Goal: Browse casually

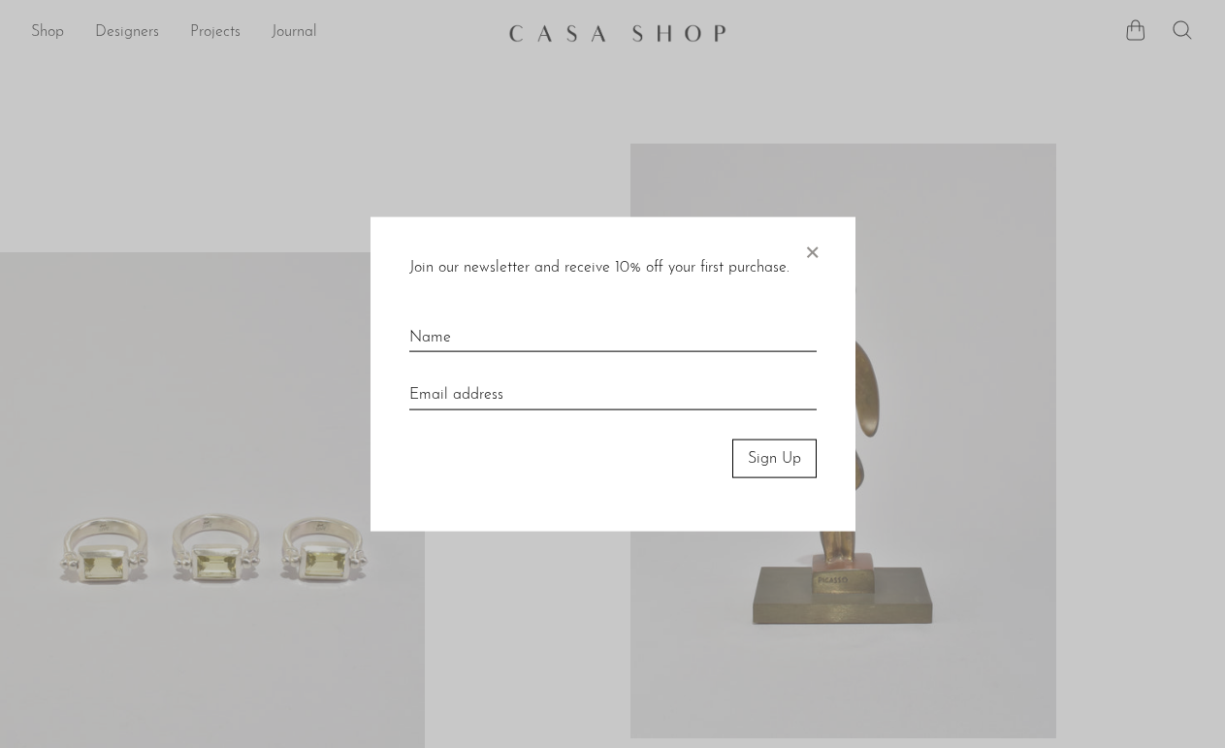
click at [817, 252] on span "×" at bounding box center [811, 247] width 19 height 62
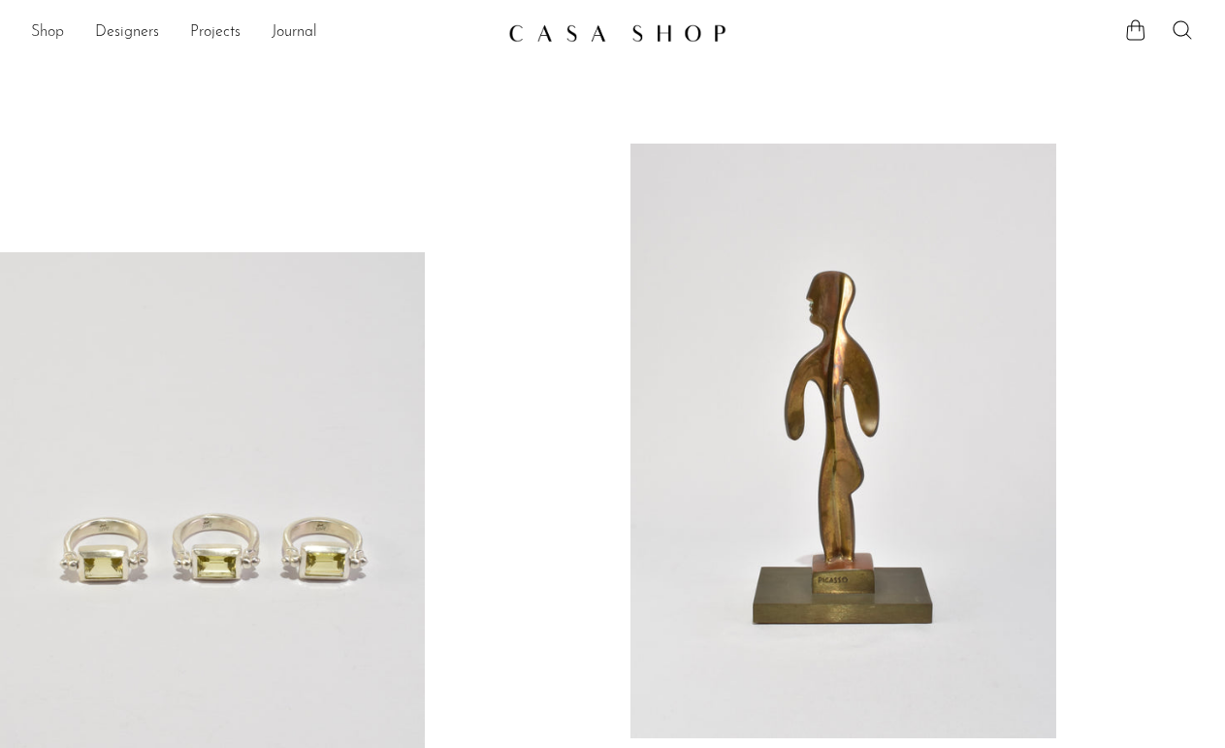
click at [54, 31] on link "Shop" at bounding box center [47, 32] width 33 height 25
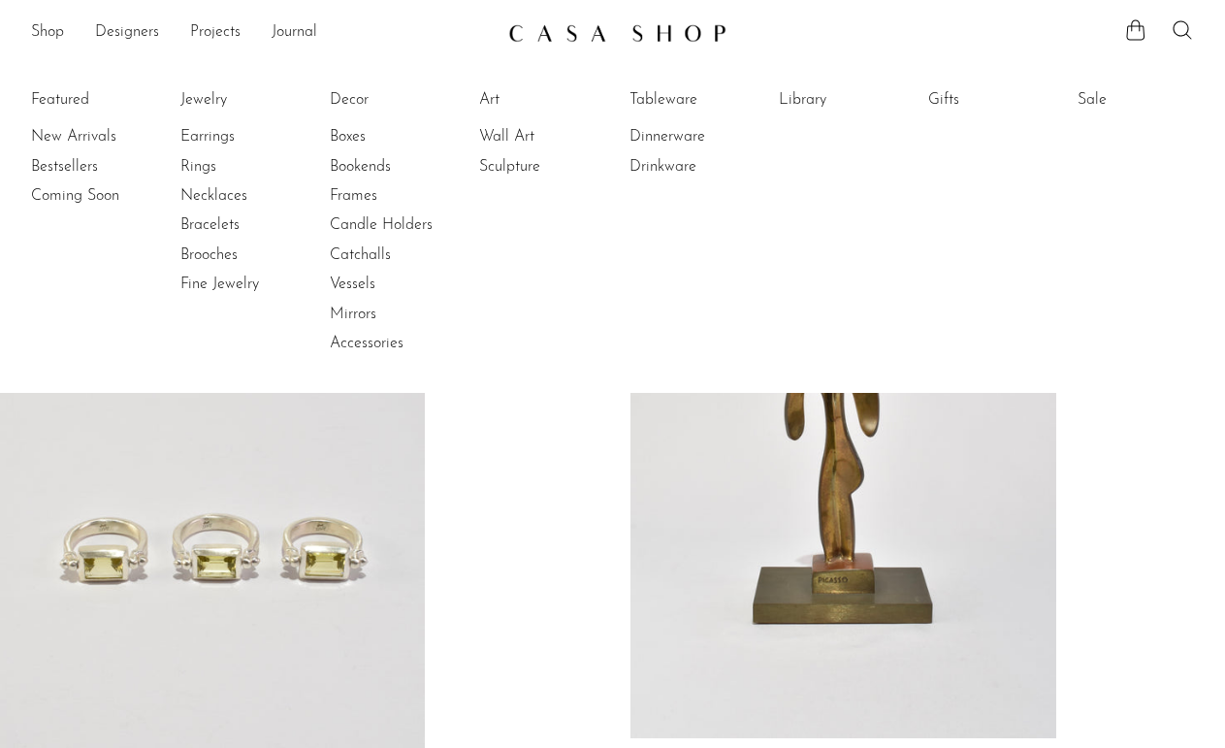
click at [81, 101] on li "Featured New Arrivals Bestsellers Coming Soon" at bounding box center [89, 222] width 116 height 281
click at [77, 140] on link "New Arrivals" at bounding box center [104, 136] width 146 height 21
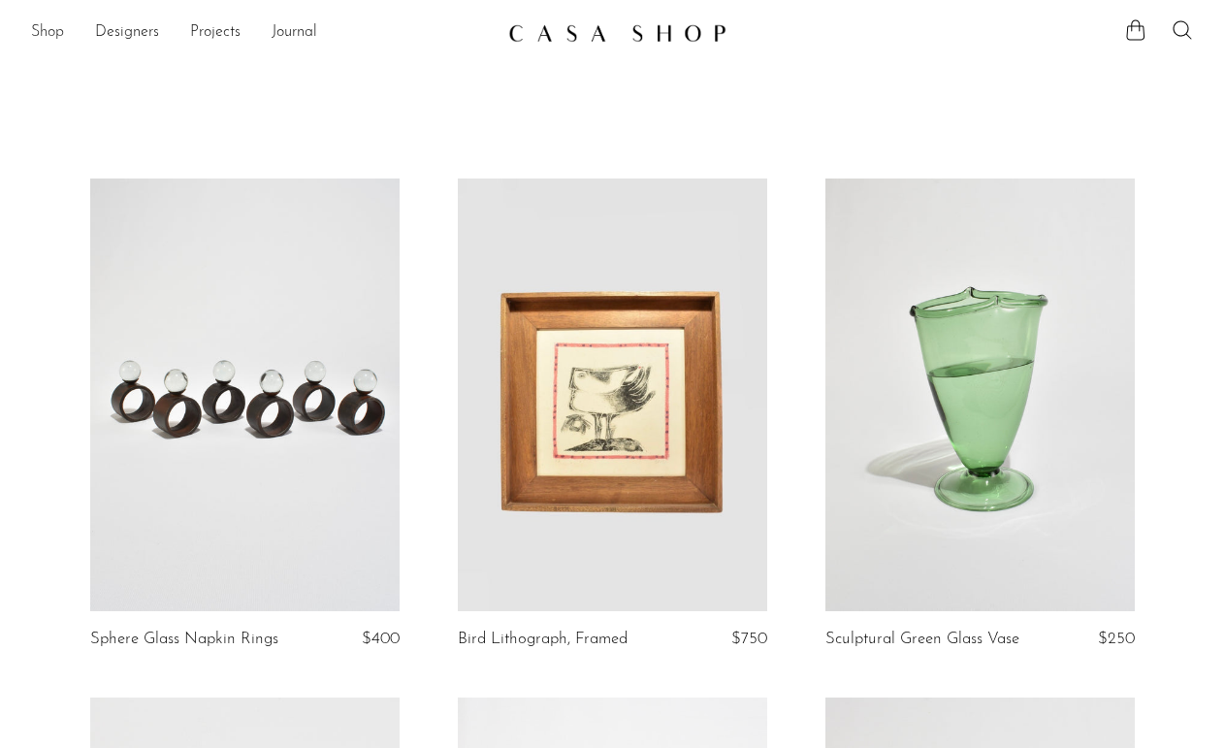
click at [49, 36] on link "Shop" at bounding box center [47, 32] width 33 height 25
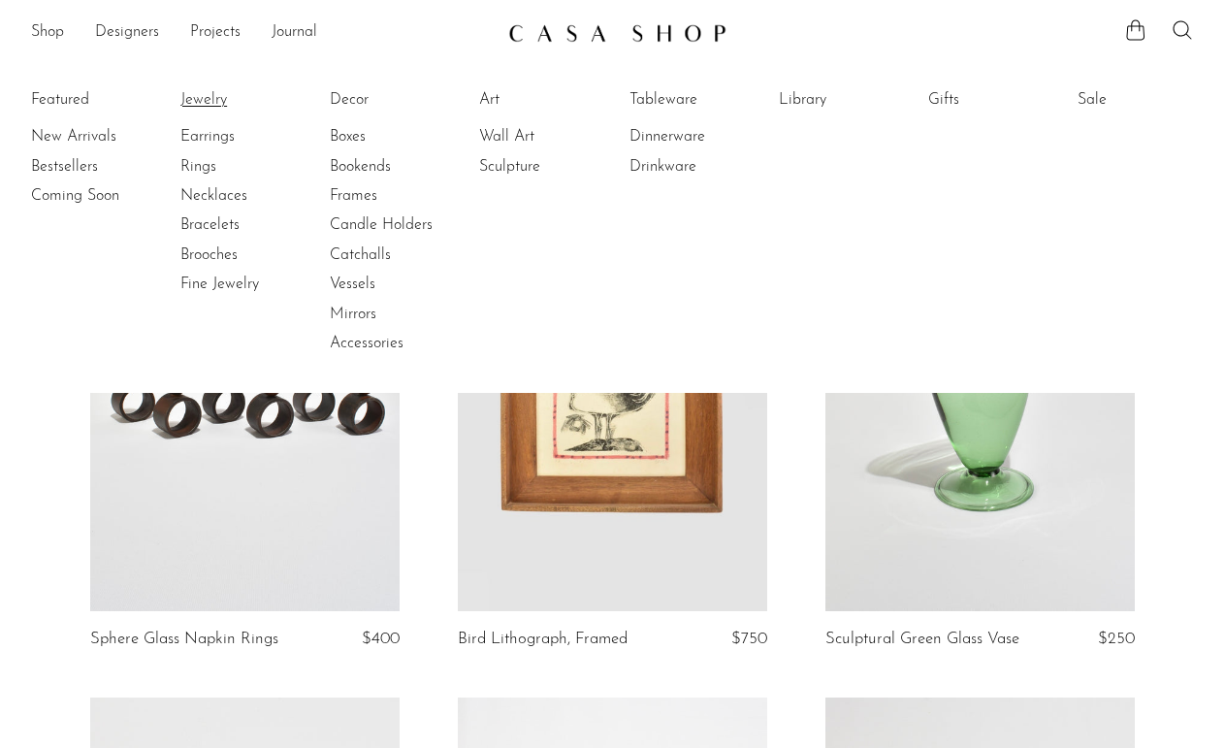
click at [209, 102] on link "Jewelry" at bounding box center [253, 99] width 146 height 21
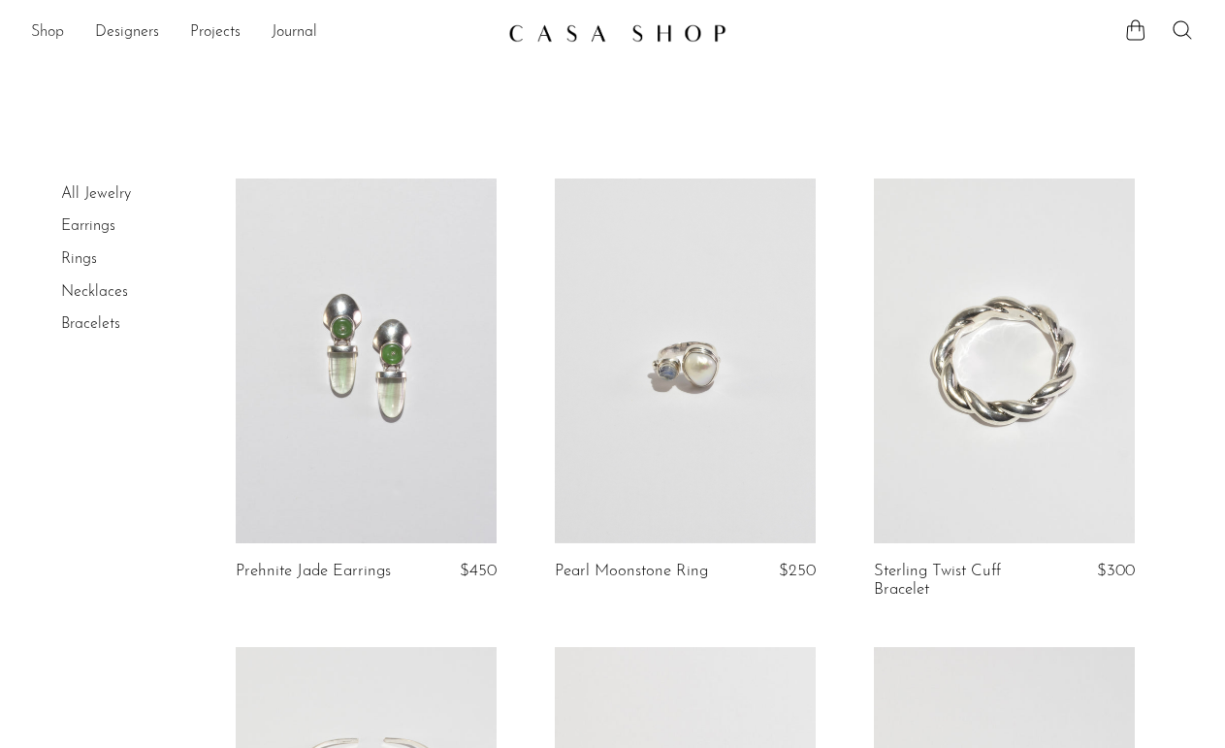
click at [62, 39] on link "Shop" at bounding box center [47, 32] width 33 height 25
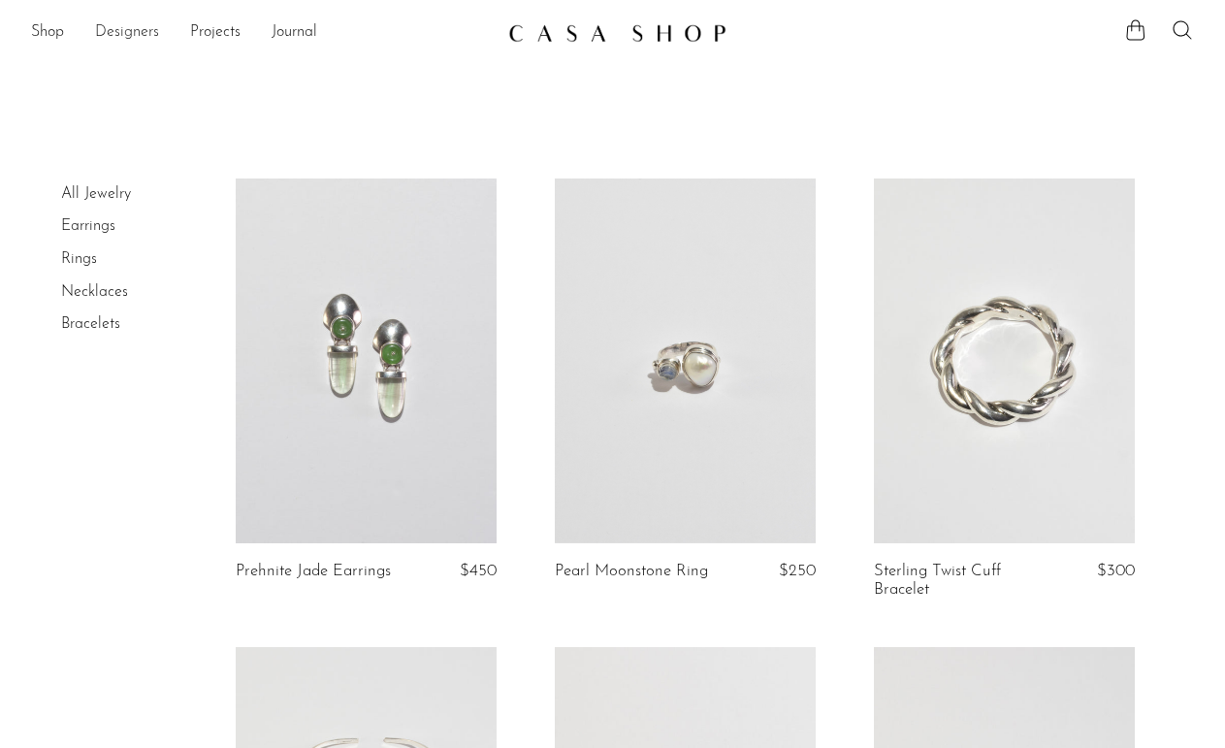
click at [154, 31] on link "Designers" at bounding box center [127, 32] width 64 height 25
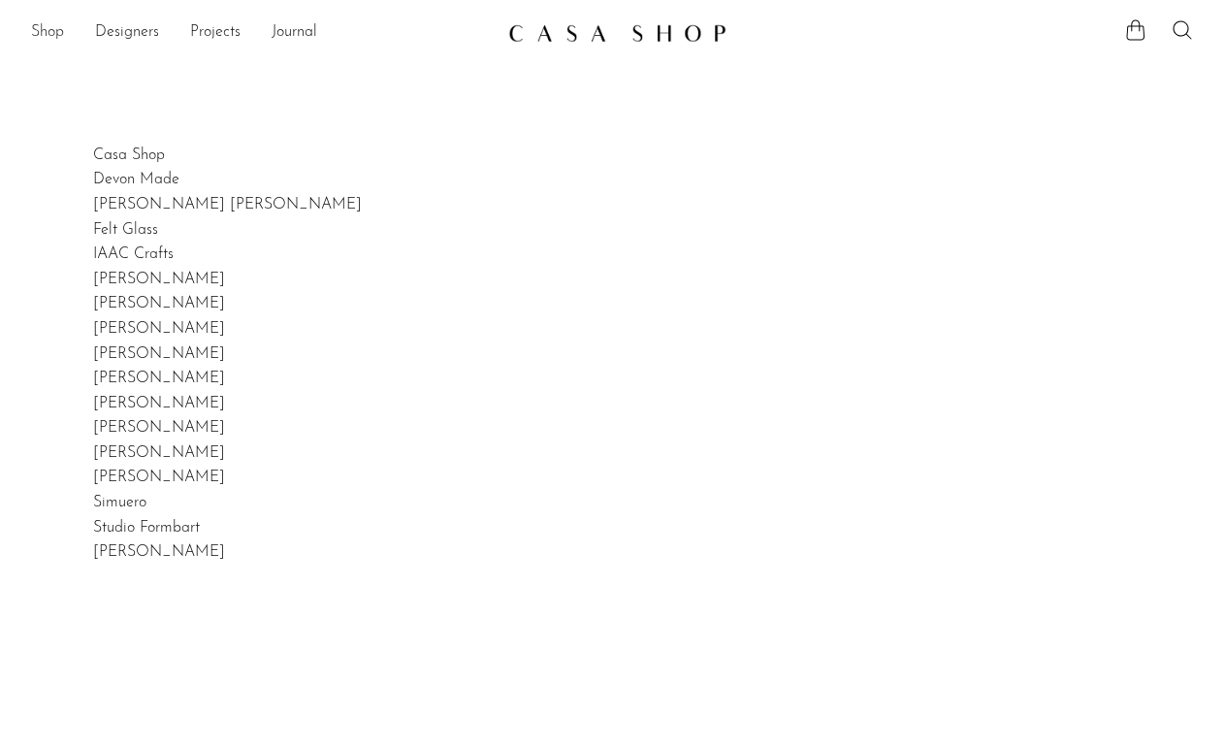
click at [50, 28] on link "Shop" at bounding box center [47, 32] width 33 height 25
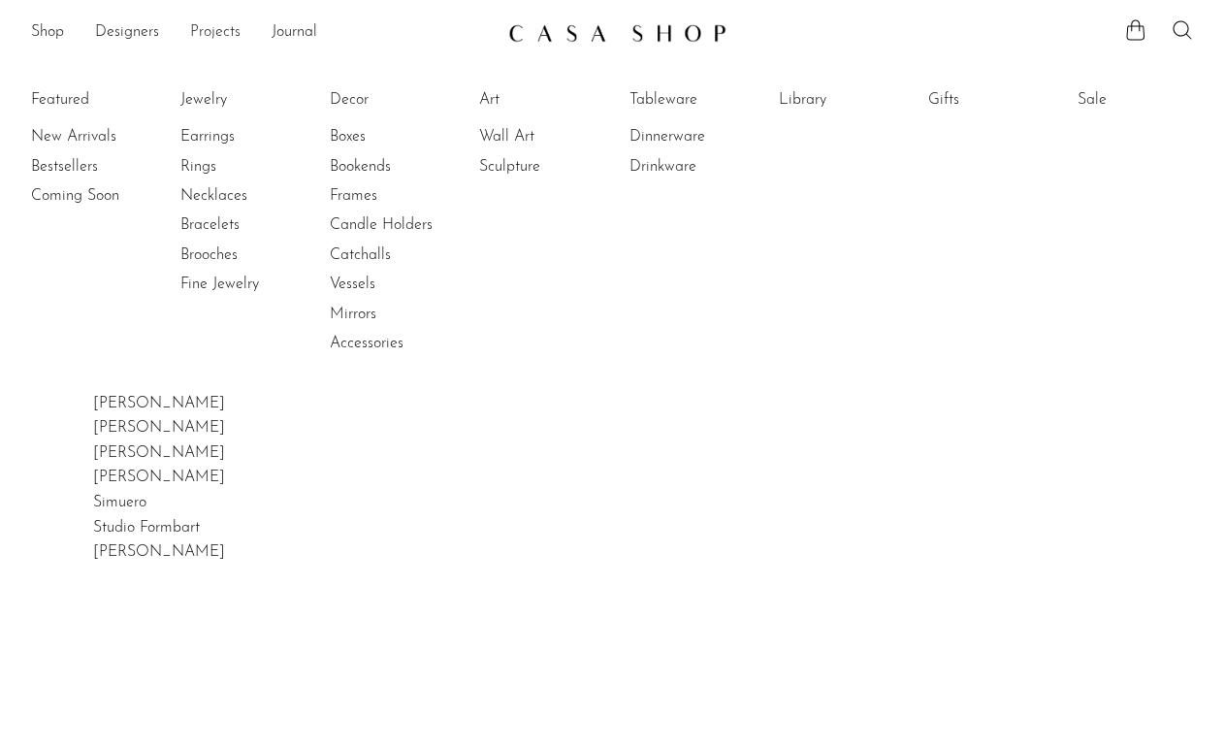
click at [226, 31] on link "Projects" at bounding box center [215, 32] width 50 height 25
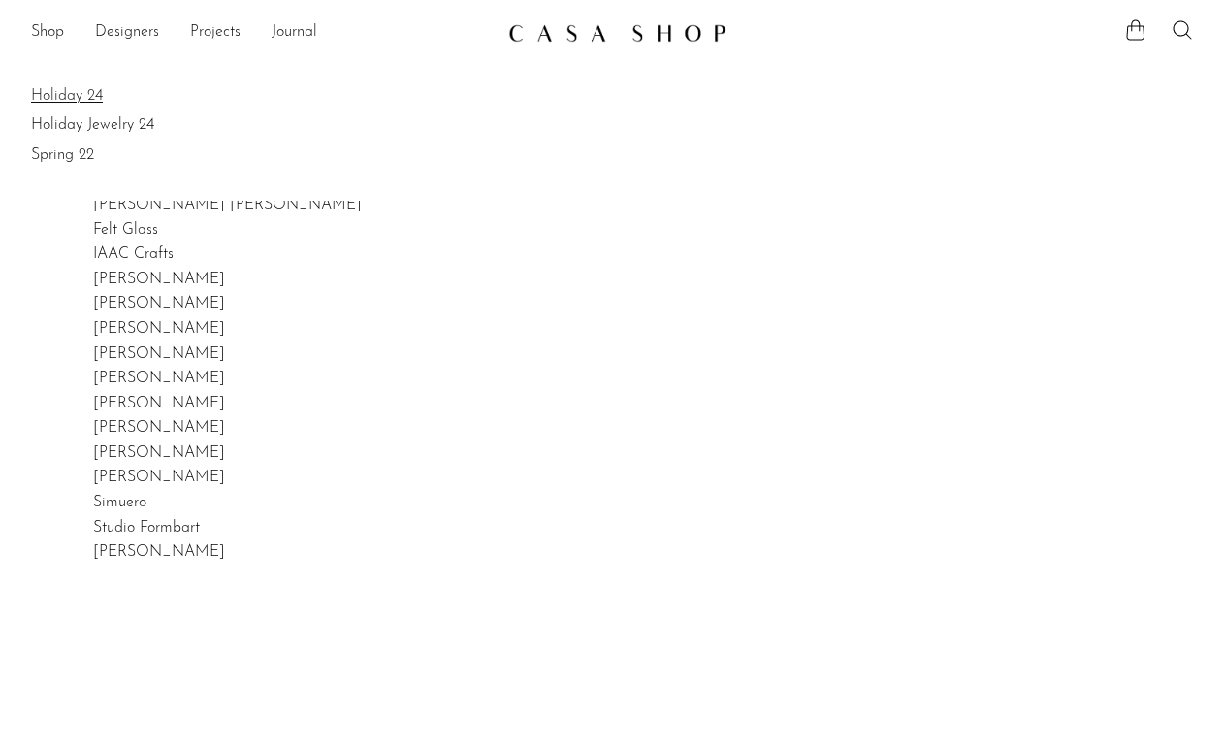
click at [96, 91] on link "Holiday 24" at bounding box center [612, 95] width 1163 height 21
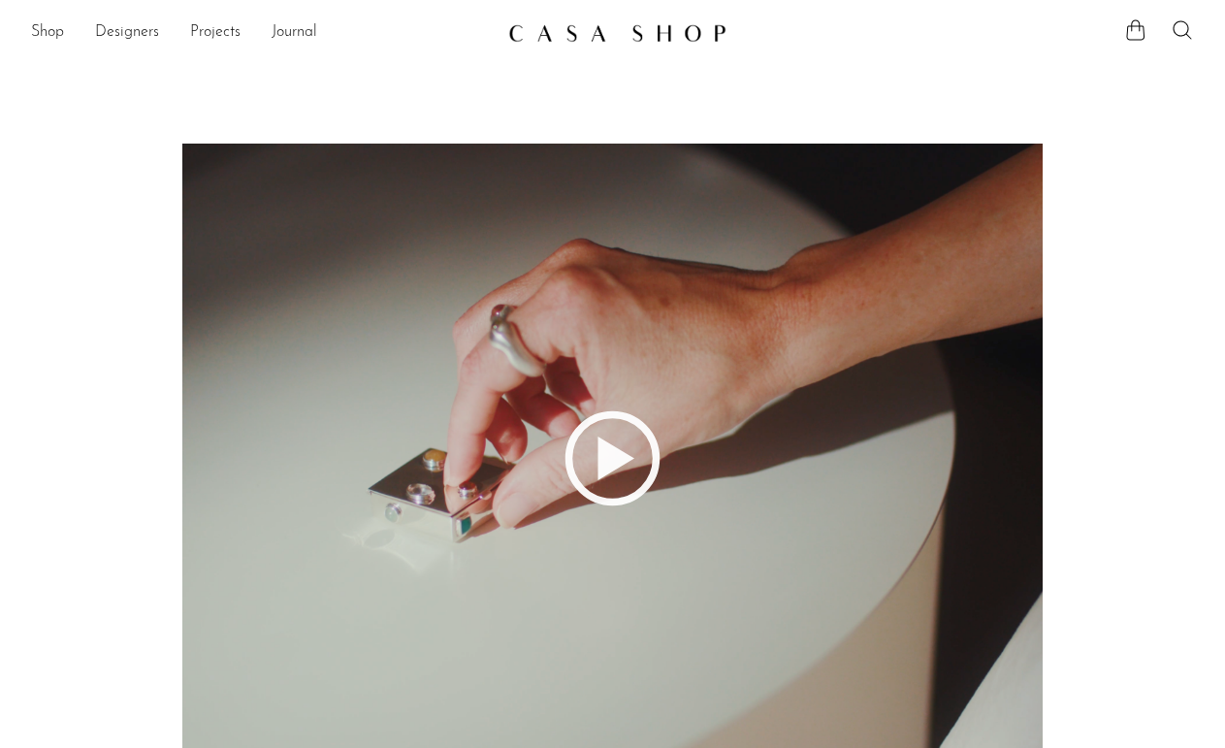
click at [69, 36] on ul "Shop Featured New Arrivals Bestsellers Coming Soon Jewelry Jewelry All Earrings…" at bounding box center [262, 32] width 462 height 33
click at [53, 36] on link "Shop" at bounding box center [47, 32] width 33 height 25
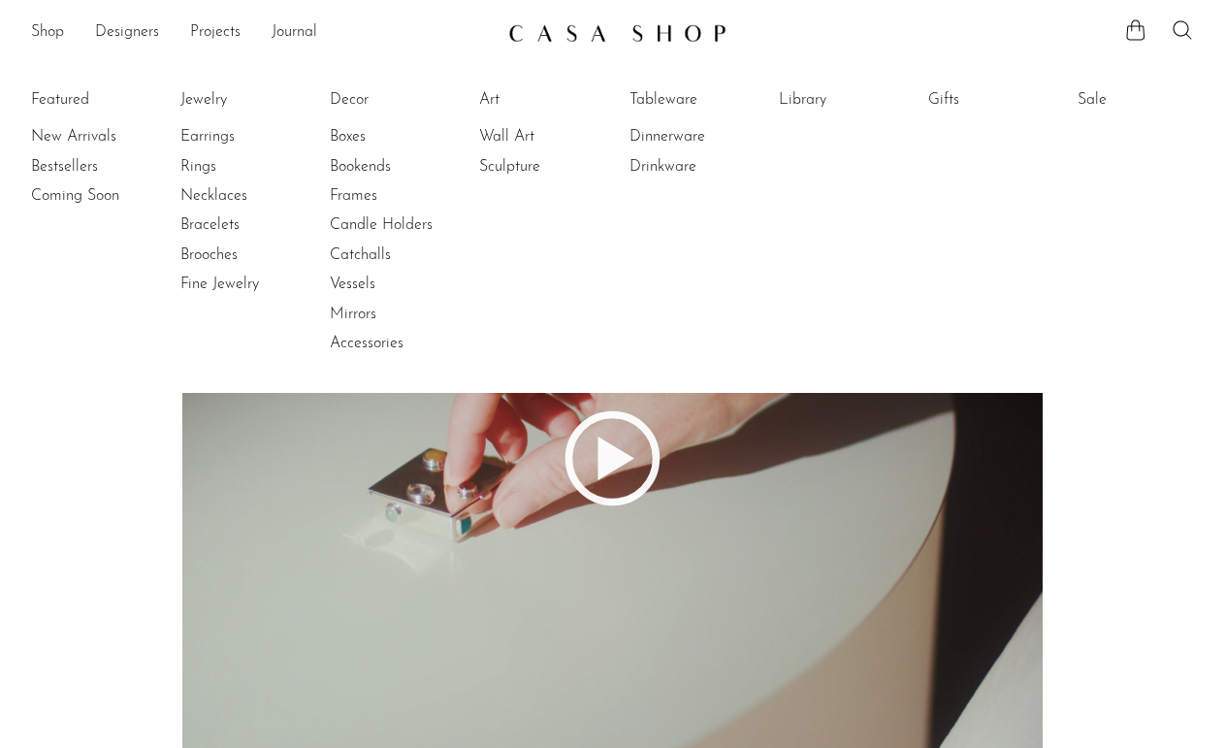
click at [555, 40] on img at bounding box center [617, 32] width 218 height 19
